Goal: Find contact information: Find contact information

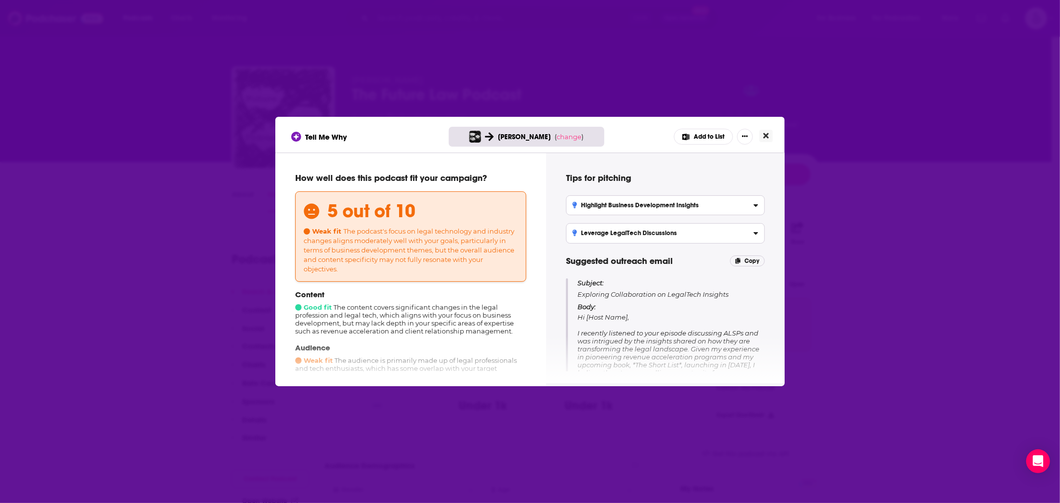
click at [770, 135] on button "Close" at bounding box center [766, 136] width 13 height 12
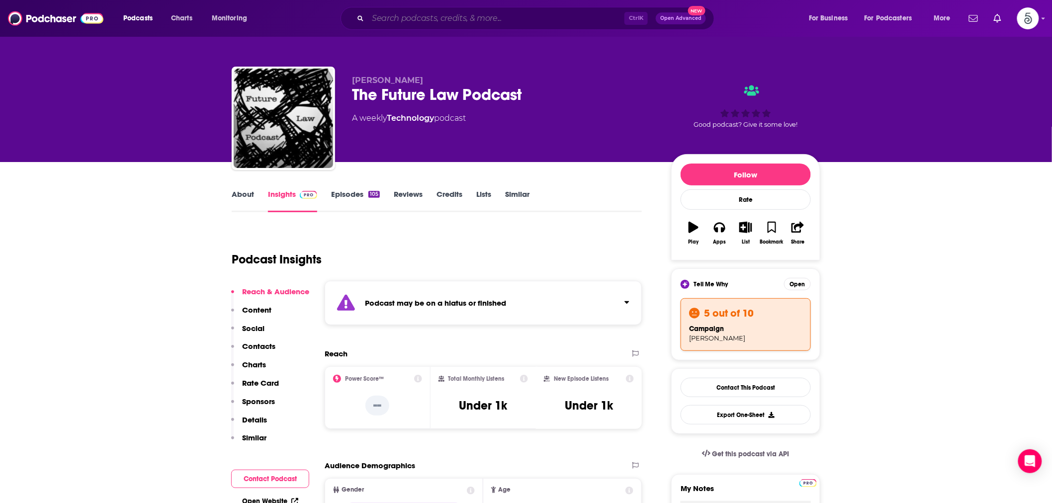
click at [423, 18] on input "Search podcasts, credits, & more..." at bounding box center [496, 18] width 257 height 16
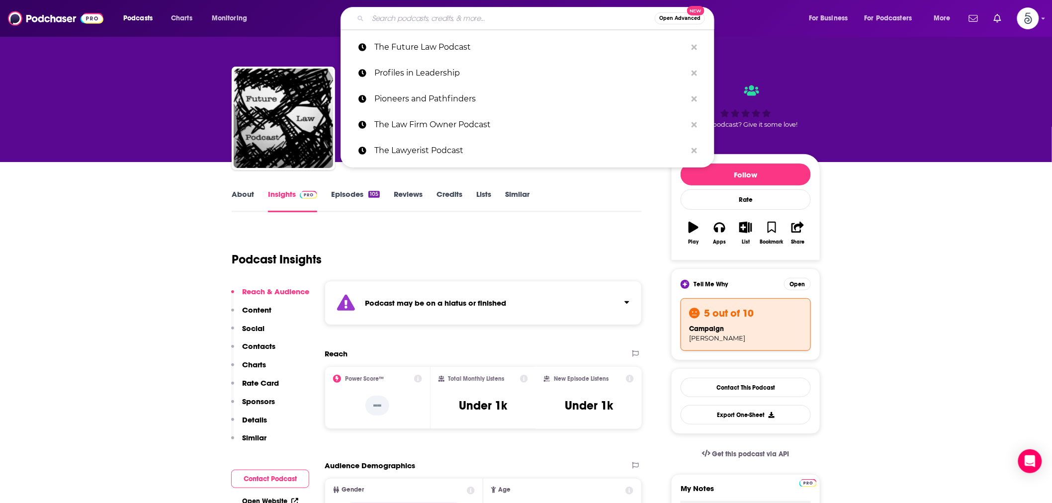
paste input "Old Chicks Know Sh*t Podcast"
type input "Old Chicks Know Sh*t Podcast"
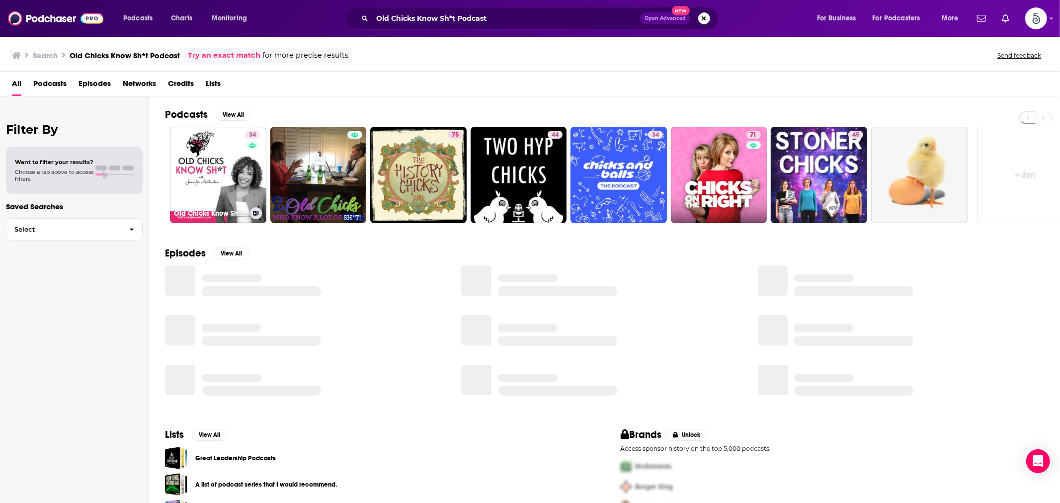
click at [212, 170] on link "34 Old Chicks Know Sh*t Podcast" at bounding box center [218, 175] width 96 height 96
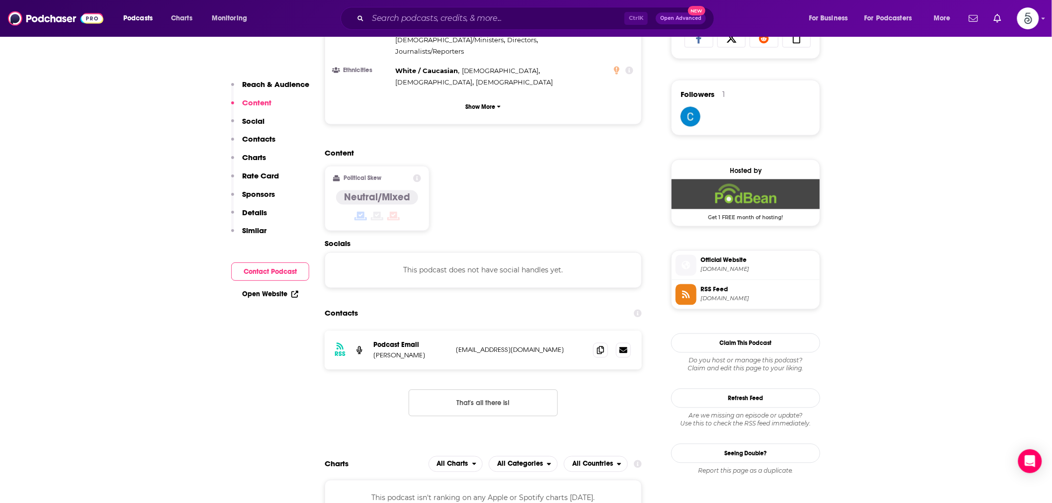
scroll to position [736, 0]
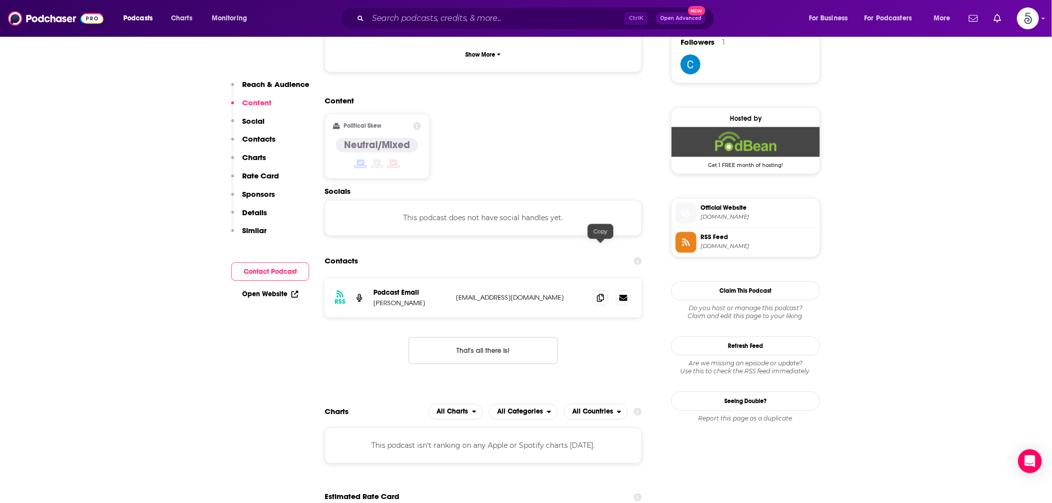
click at [597, 291] on span at bounding box center [600, 298] width 15 height 15
drag, startPoint x: 371, startPoint y: 256, endPoint x: 425, endPoint y: 254, distance: 54.2
click at [426, 279] on div "RSS Podcast Email [PERSON_NAME] [PERSON_NAME][EMAIL_ADDRESS][DOMAIN_NAME] [EMAI…" at bounding box center [483, 298] width 317 height 39
click at [425, 299] on p "[PERSON_NAME]" at bounding box center [410, 303] width 75 height 8
drag, startPoint x: 429, startPoint y: 254, endPoint x: 374, endPoint y: 257, distance: 54.8
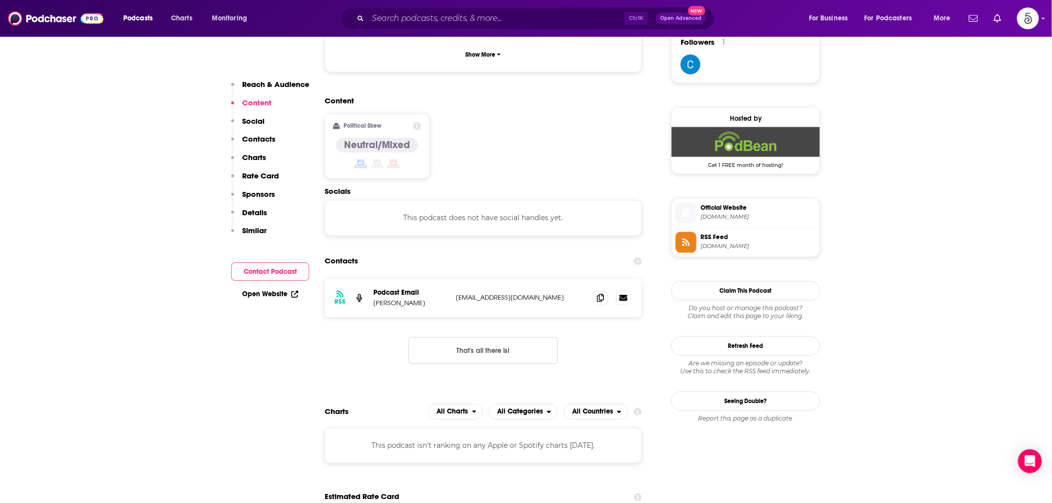
click at [374, 299] on p "[PERSON_NAME]" at bounding box center [410, 303] width 75 height 8
copy p "[PERSON_NAME]"
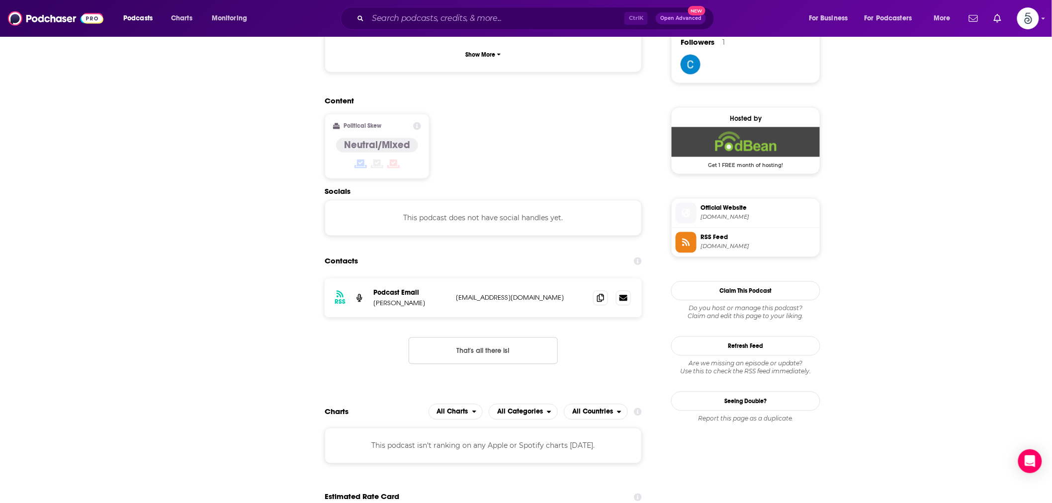
scroll to position [0, 0]
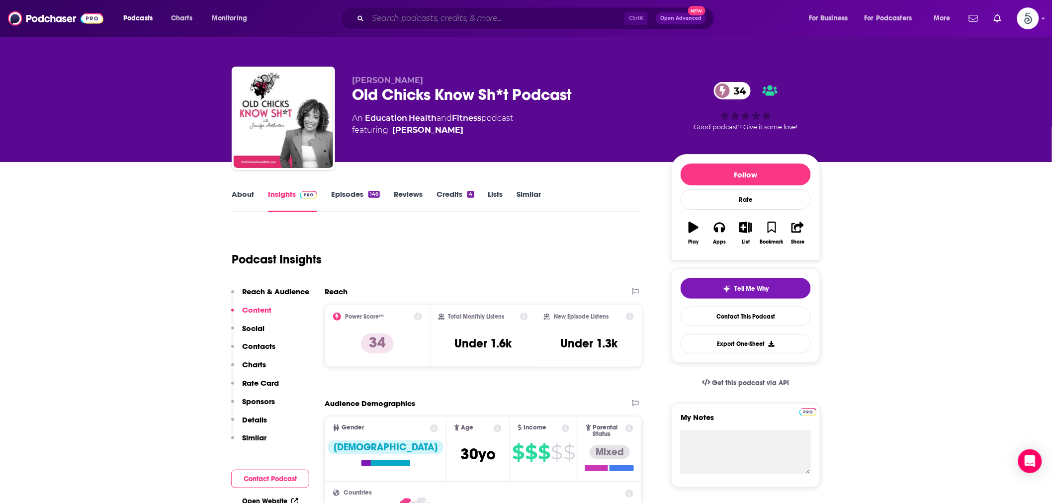
click at [399, 15] on input "Search podcasts, credits, & more..." at bounding box center [496, 18] width 257 height 16
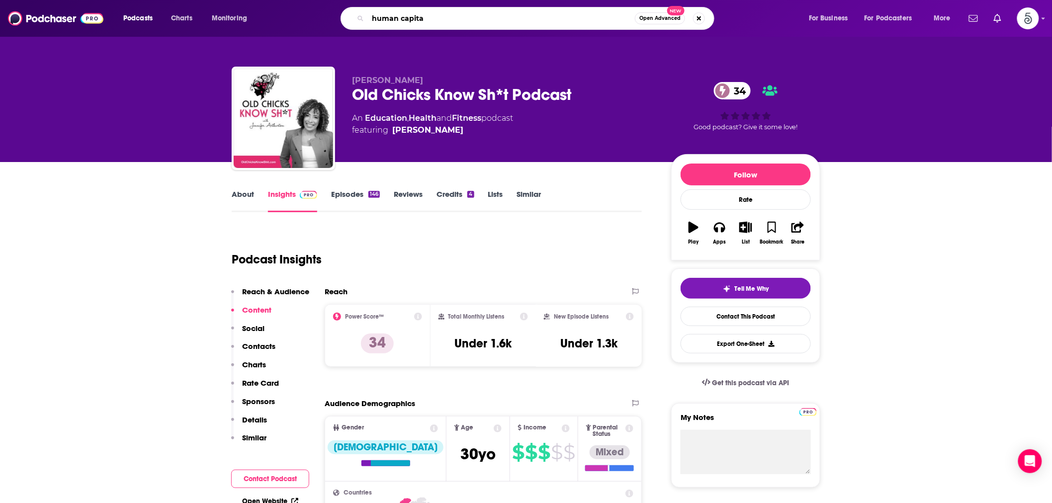
type input "human capital"
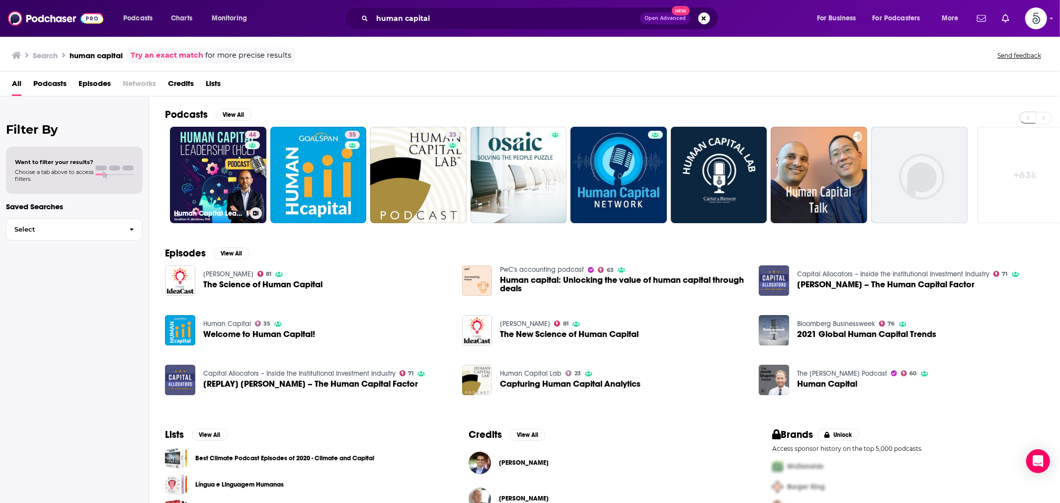
click at [214, 164] on link "44 Human Capital Leadership" at bounding box center [218, 175] width 96 height 96
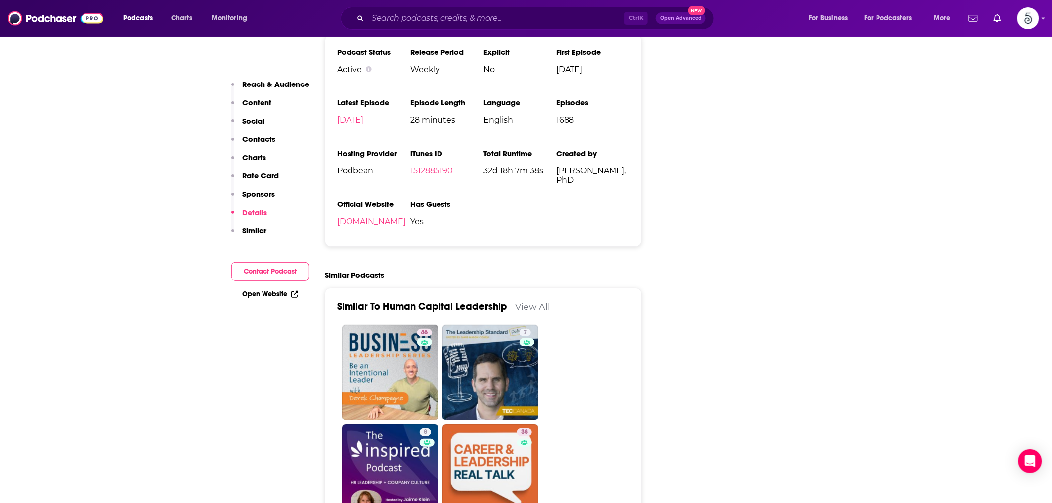
scroll to position [1657, 0]
